Goal: Information Seeking & Learning: Learn about a topic

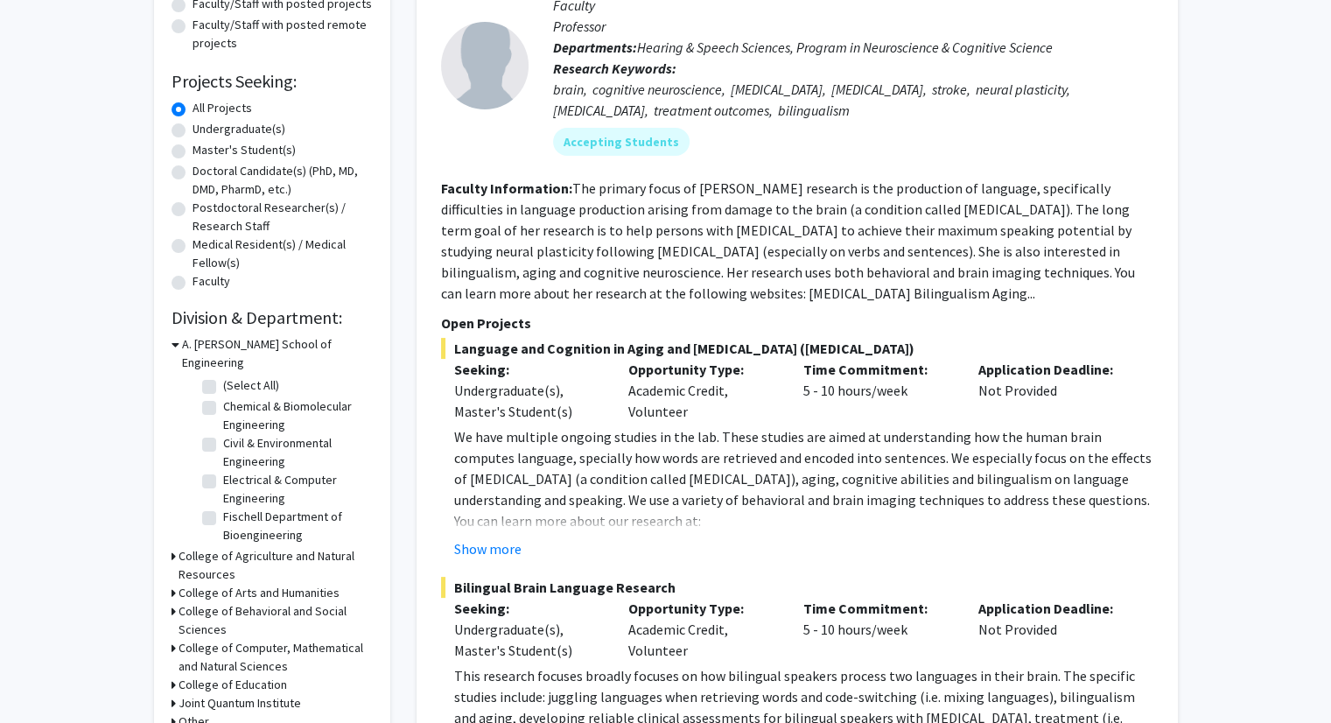
scroll to position [262, 0]
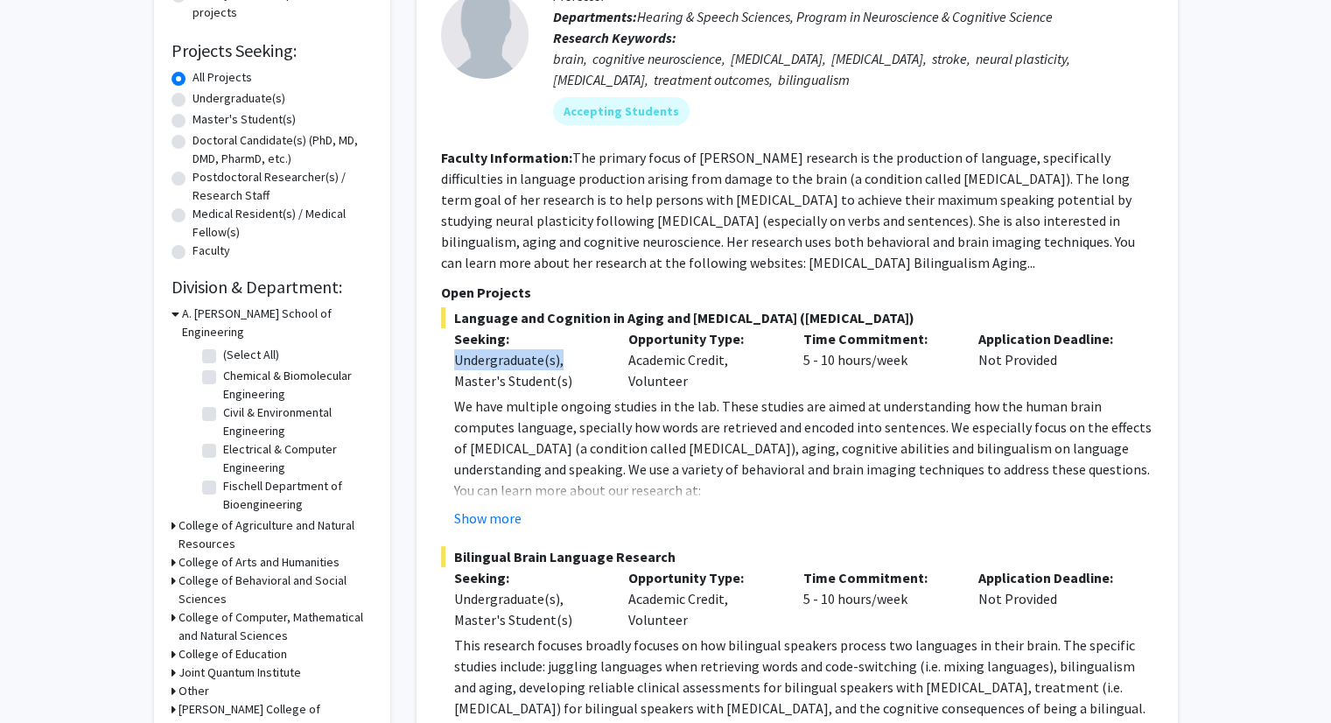
drag, startPoint x: 451, startPoint y: 359, endPoint x: 568, endPoint y: 359, distance: 117.2
click at [568, 359] on div "Seeking: Undergraduate(s), Master's Student(s)" at bounding box center [528, 359] width 175 height 63
drag, startPoint x: 570, startPoint y: 381, endPoint x: 441, endPoint y: 388, distance: 129.6
click at [441, 388] on div "Seeking: Undergraduate(s), Master's Student(s)" at bounding box center [528, 359] width 175 height 63
click at [618, 358] on div "Opportunity Type: Academic Credit, Volunteer" at bounding box center [702, 359] width 175 height 63
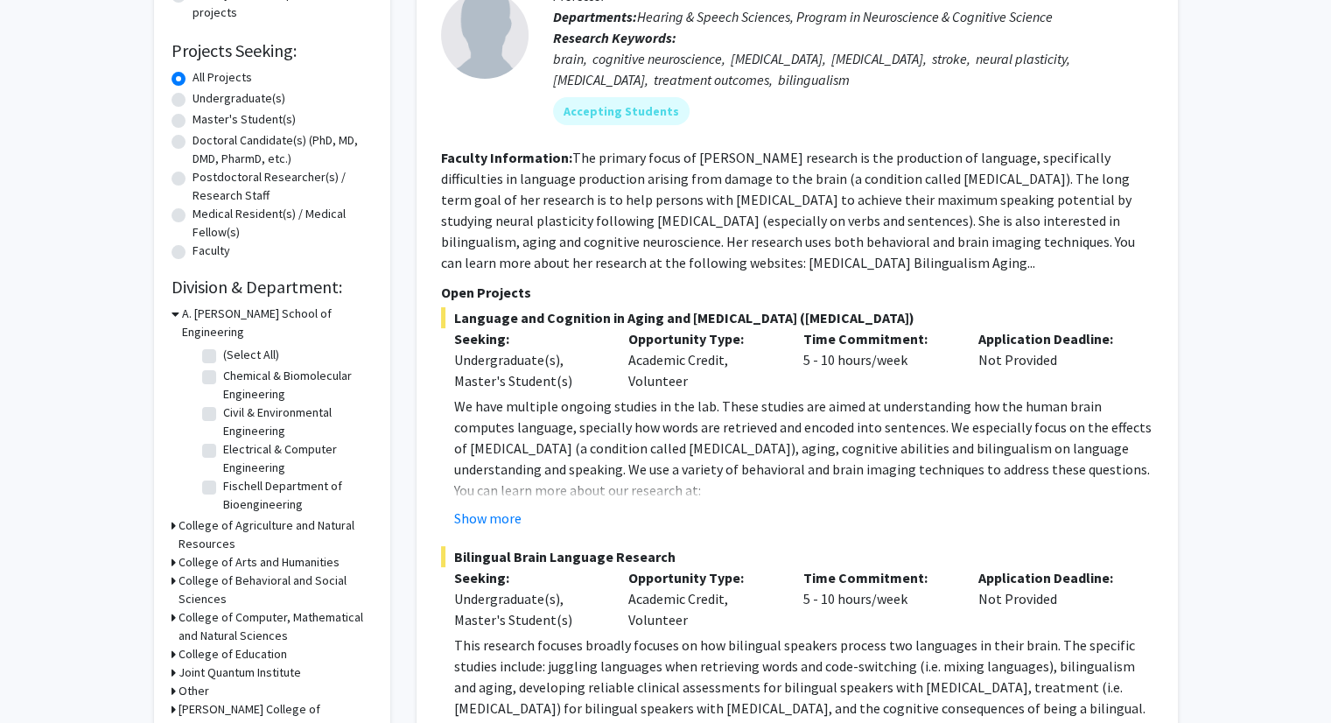
drag, startPoint x: 618, startPoint y: 364, endPoint x: 731, endPoint y: 386, distance: 114.9
click at [731, 386] on div "Opportunity Type: Academic Credit, Volunteer" at bounding box center [702, 359] width 175 height 63
click at [676, 392] on div "Language and Cognition in Aging and [MEDICAL_DATA] ([MEDICAL_DATA]) Seeking: Un…" at bounding box center [797, 417] width 712 height 221
drag, startPoint x: 688, startPoint y: 387, endPoint x: 661, endPoint y: 389, distance: 26.4
click at [661, 389] on div "Opportunity Type: Academic Credit, Volunteer" at bounding box center [702, 359] width 175 height 63
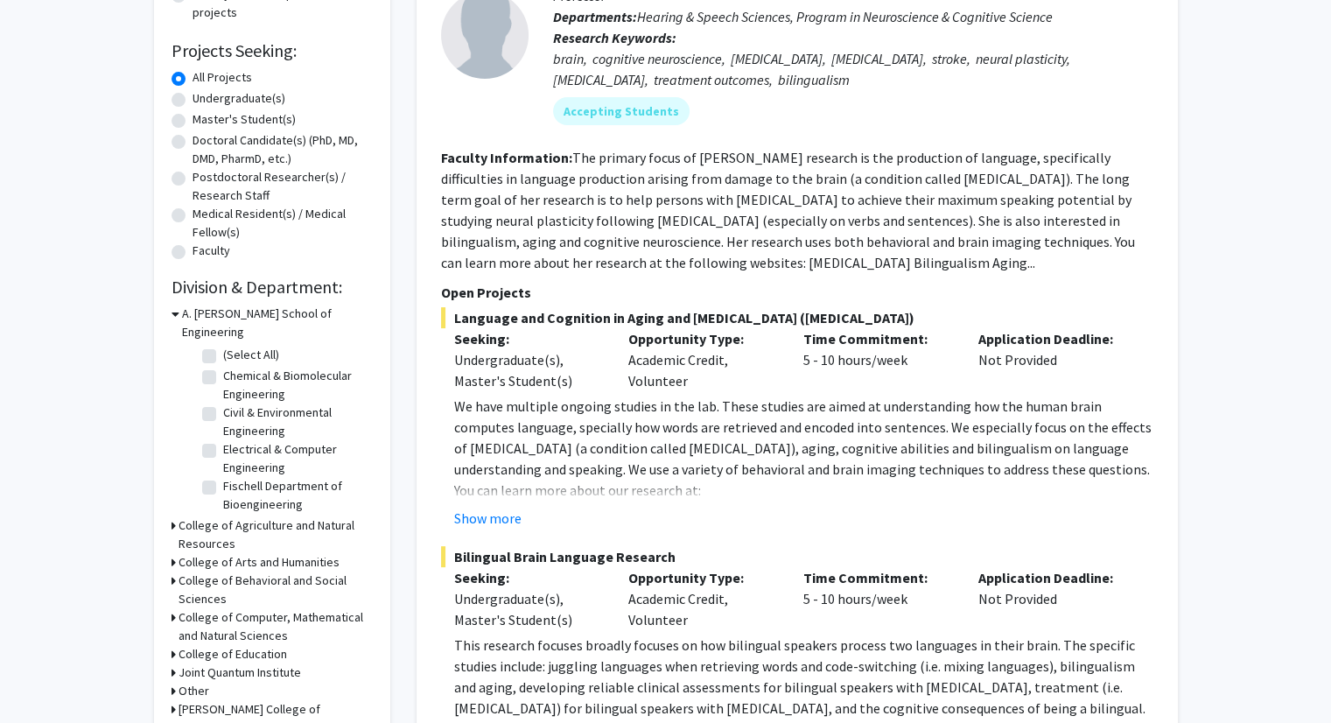
click at [728, 380] on div "Opportunity Type: Academic Credit, Volunteer" at bounding box center [702, 359] width 175 height 63
drag, startPoint x: 972, startPoint y: 362, endPoint x: 1059, endPoint y: 360, distance: 87.5
click at [1059, 360] on div "Application Deadline: Not Provided" at bounding box center [1052, 359] width 175 height 63
click at [915, 479] on p "You can learn more about our research at:" at bounding box center [803, 489] width 699 height 21
click at [503, 514] on button "Show more" at bounding box center [487, 517] width 67 height 21
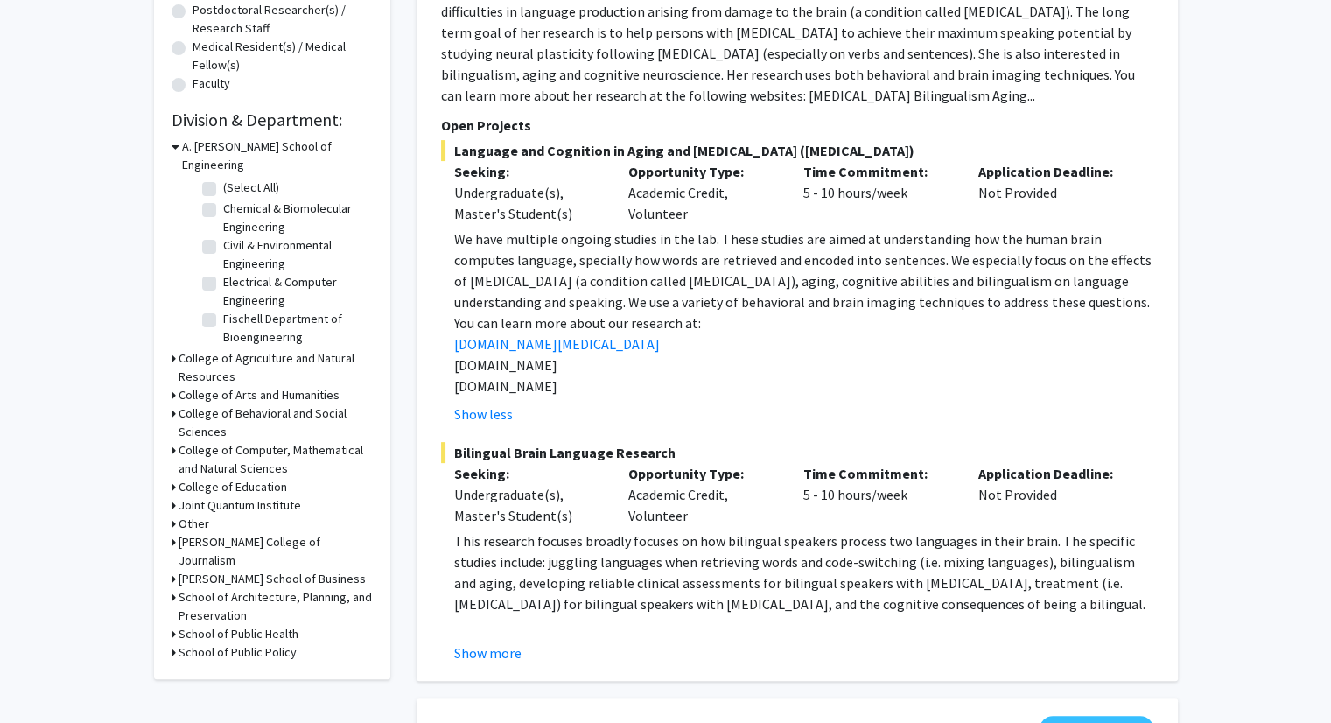
scroll to position [437, 0]
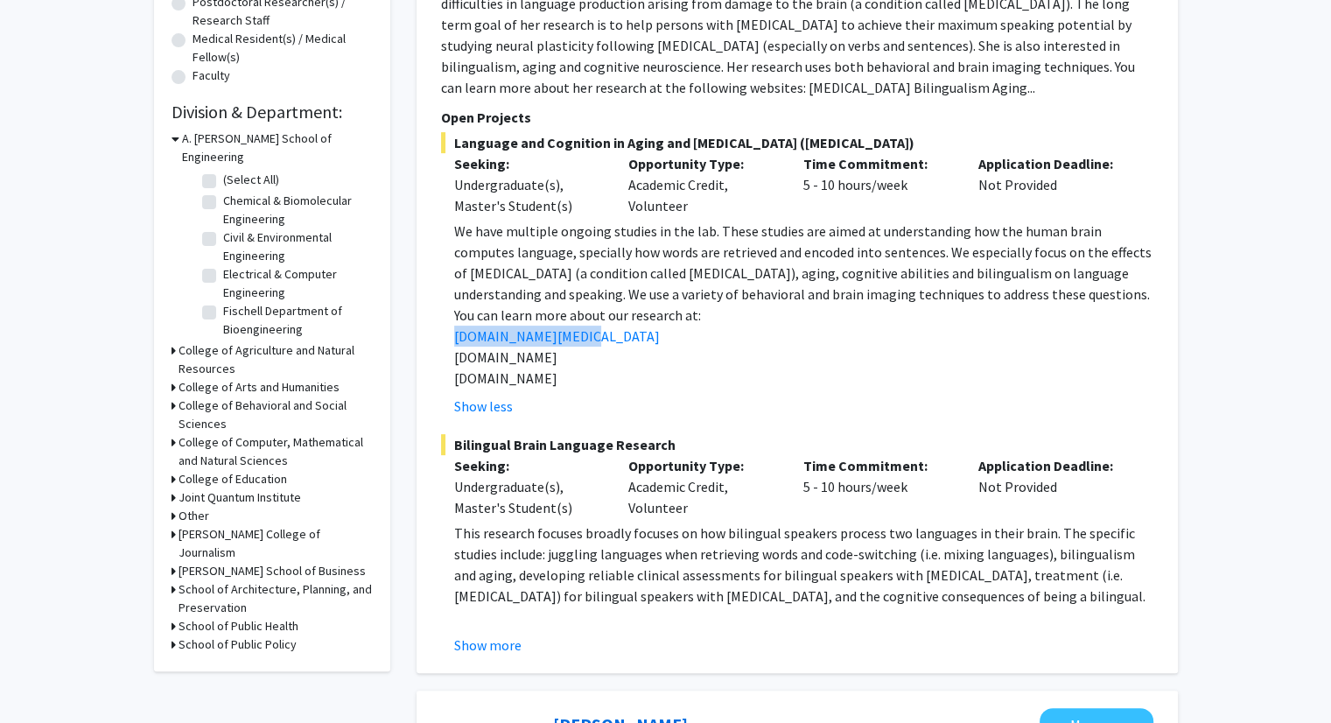
drag, startPoint x: 600, startPoint y: 337, endPoint x: 422, endPoint y: 336, distance: 178.5
click at [422, 336] on div "[PERSON_NAME] Message Faculty Professor Departments: Hearing & Speech Sciences,…" at bounding box center [796, 205] width 761 height 933
click at [661, 417] on fg-project-list "Language and Cognition in Aging and [MEDICAL_DATA] ([MEDICAL_DATA]) Seeking: Un…" at bounding box center [797, 393] width 712 height 523
click at [184, 506] on h3 "Other" at bounding box center [193, 515] width 31 height 18
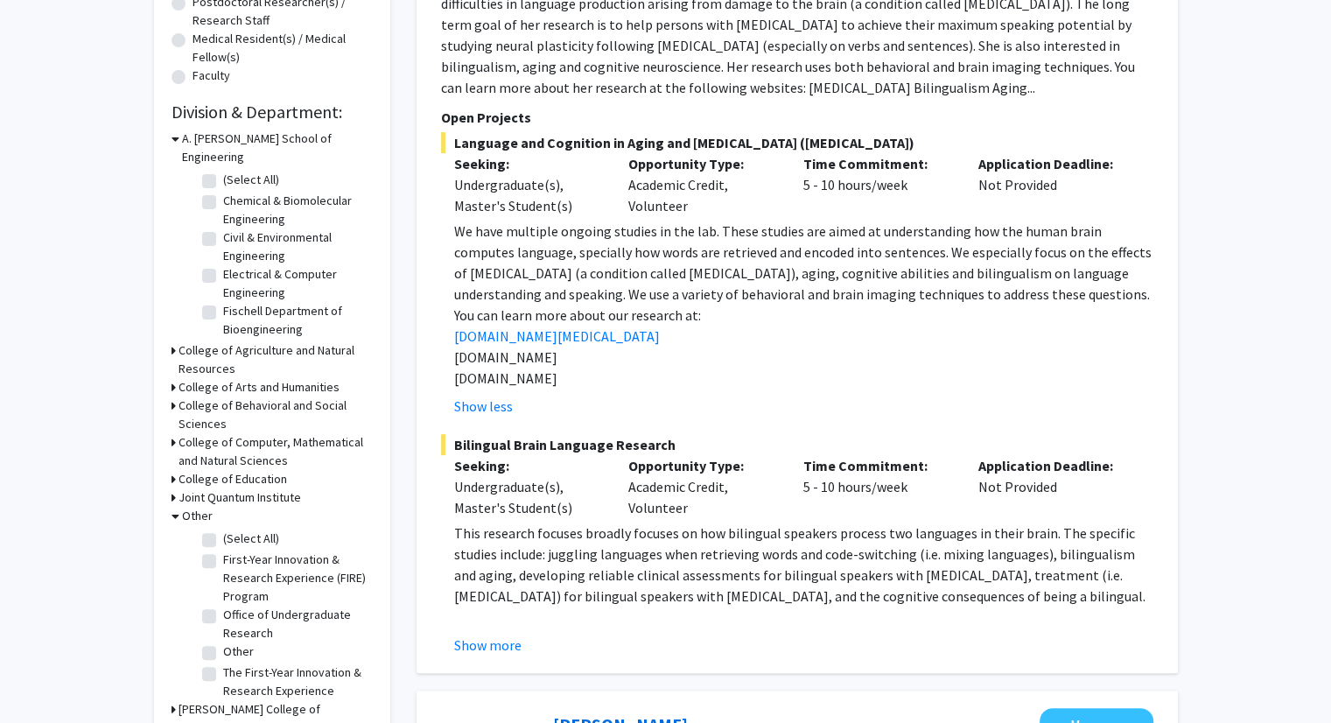
click at [184, 506] on h3 "Other" at bounding box center [197, 515] width 31 height 18
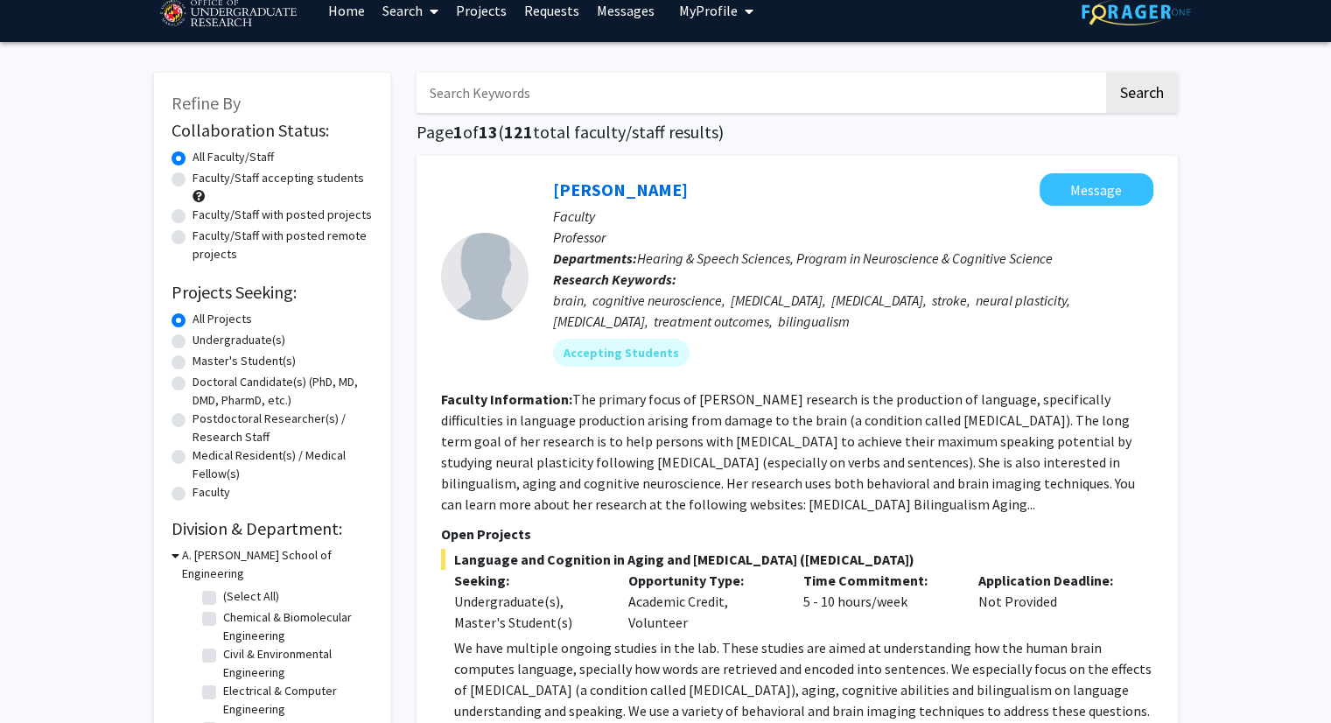
scroll to position [0, 0]
